Goal: Task Accomplishment & Management: Use online tool/utility

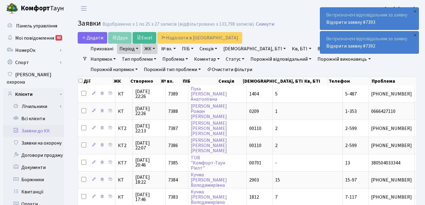
select select "25"
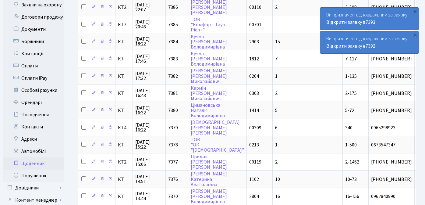
scroll to position [145, 0]
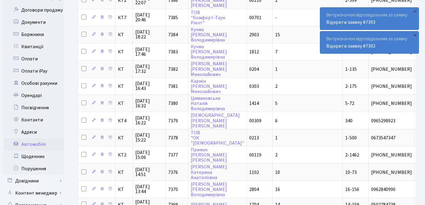
click at [37, 139] on link "Автомобілі" at bounding box center [33, 144] width 61 height 12
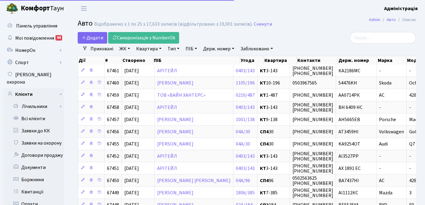
select select "25"
click at [256, 45] on link "Заблоковано" at bounding box center [256, 49] width 37 height 10
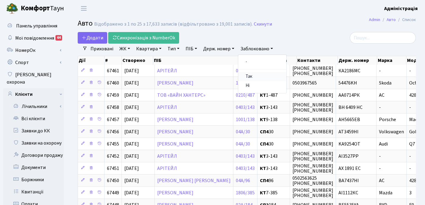
click at [253, 75] on link "Так" at bounding box center [262, 76] width 48 height 9
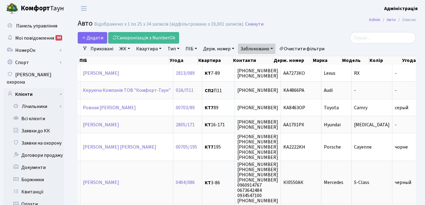
click at [260, 48] on link "Заблоковано" at bounding box center [256, 49] width 37 height 10
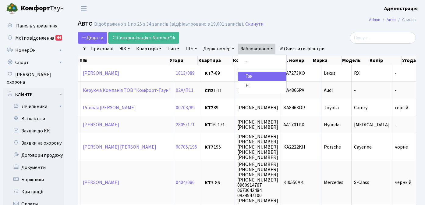
click at [220, 50] on link "Держ. номер" at bounding box center [219, 49] width 36 height 10
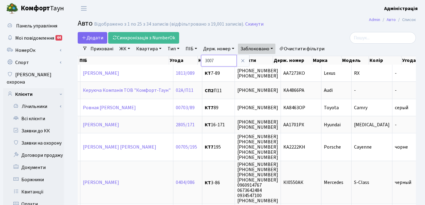
type input "3007"
